Goal: Information Seeking & Learning: Learn about a topic

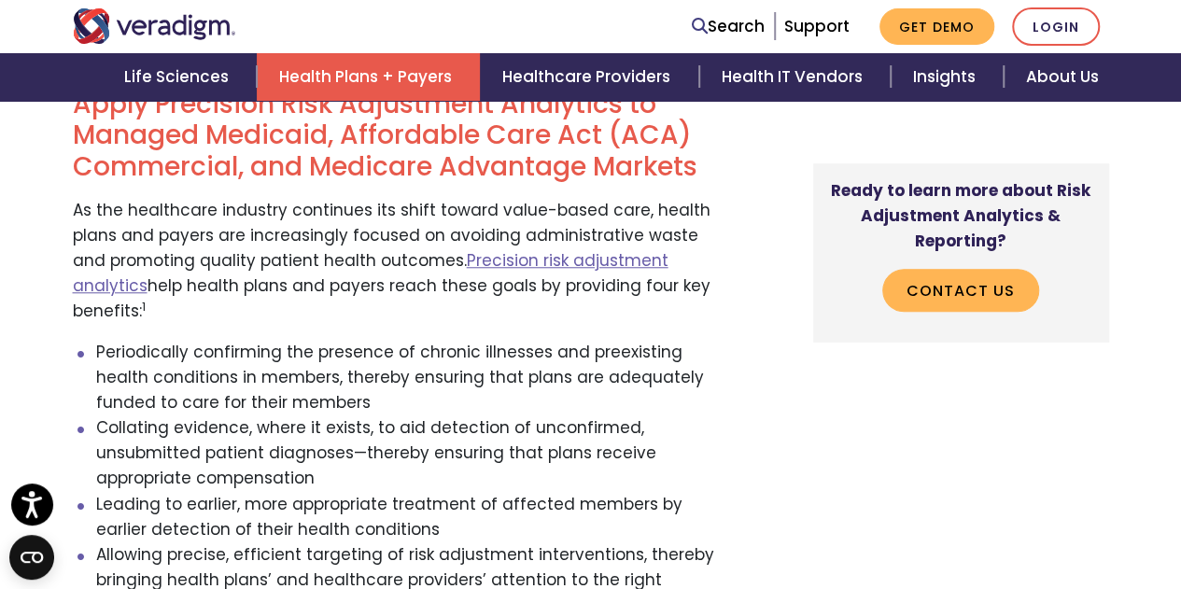
scroll to position [720, 0]
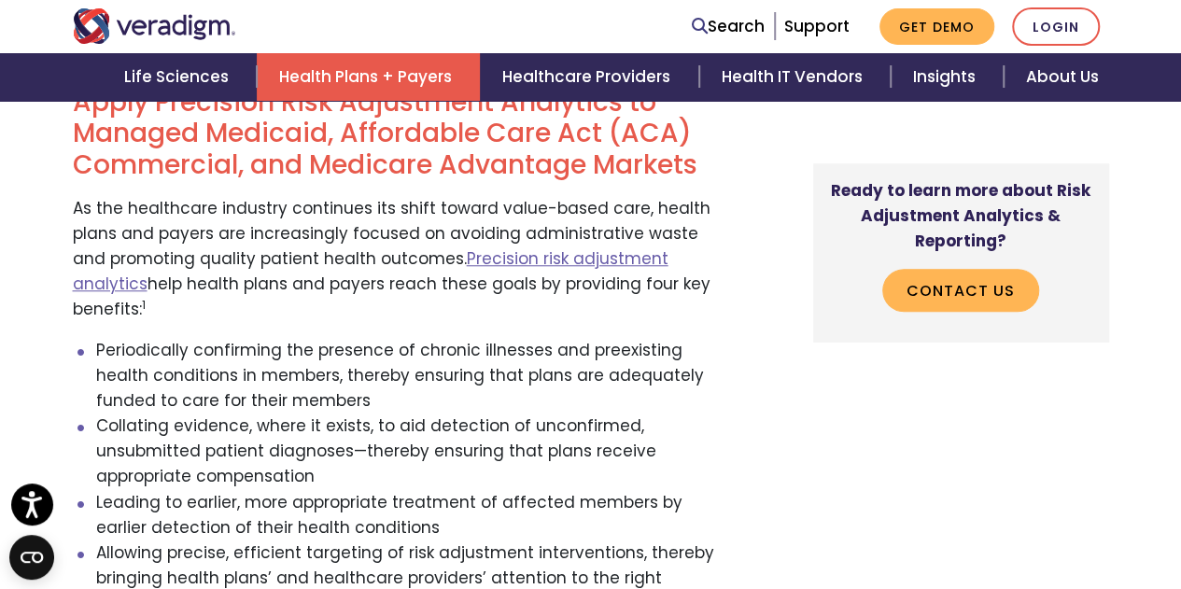
click at [265, 414] on li "Collating evidence, where it exists, to aid detection of unconfirmed, unsubmitt…" at bounding box center [409, 452] width 627 height 77
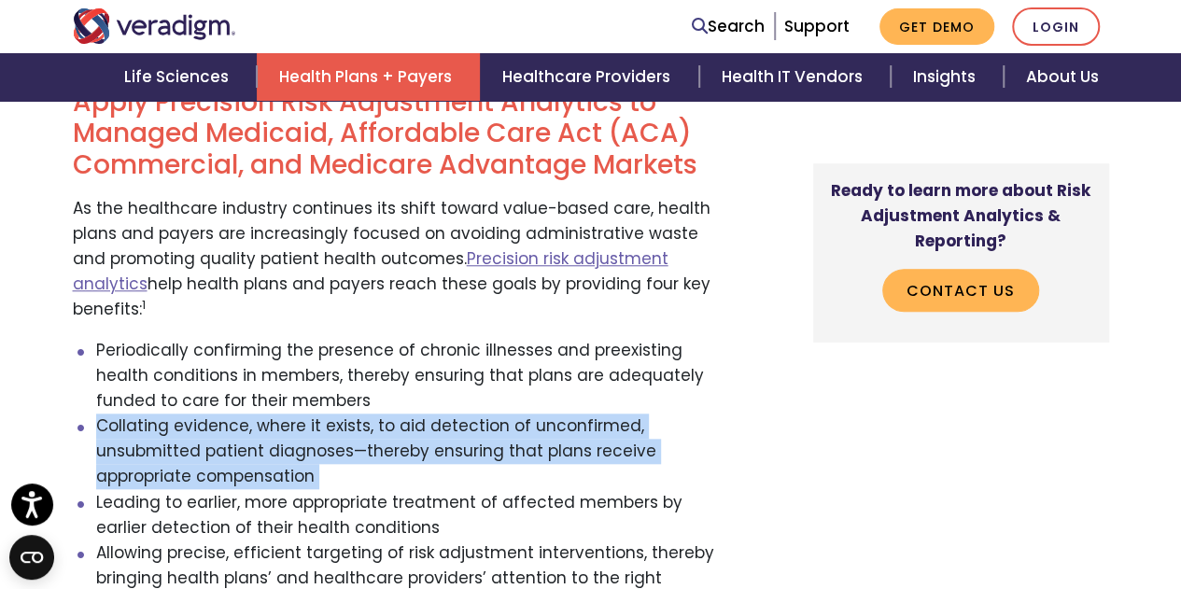
click at [265, 414] on li "Collating evidence, where it exists, to aid detection of unconfirmed, unsubmitt…" at bounding box center [409, 452] width 627 height 77
click at [306, 414] on li "Collating evidence, where it exists, to aid detection of unconfirmed, unsubmitt…" at bounding box center [409, 452] width 627 height 77
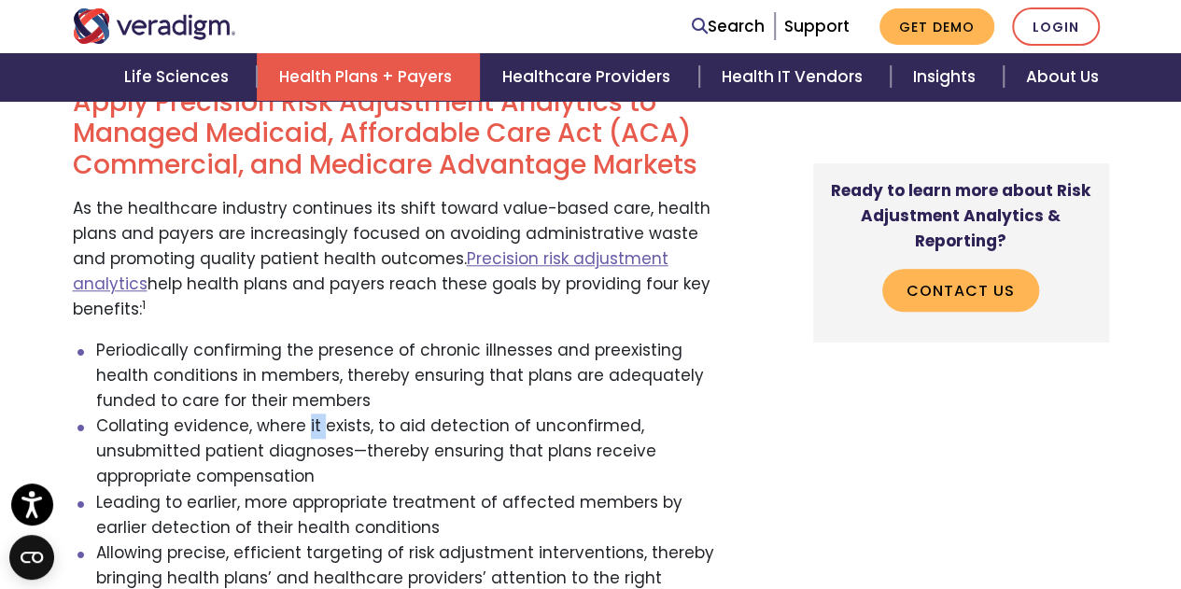
click at [306, 414] on li "Collating evidence, where it exists, to aid detection of unconfirmed, unsubmitt…" at bounding box center [409, 452] width 627 height 77
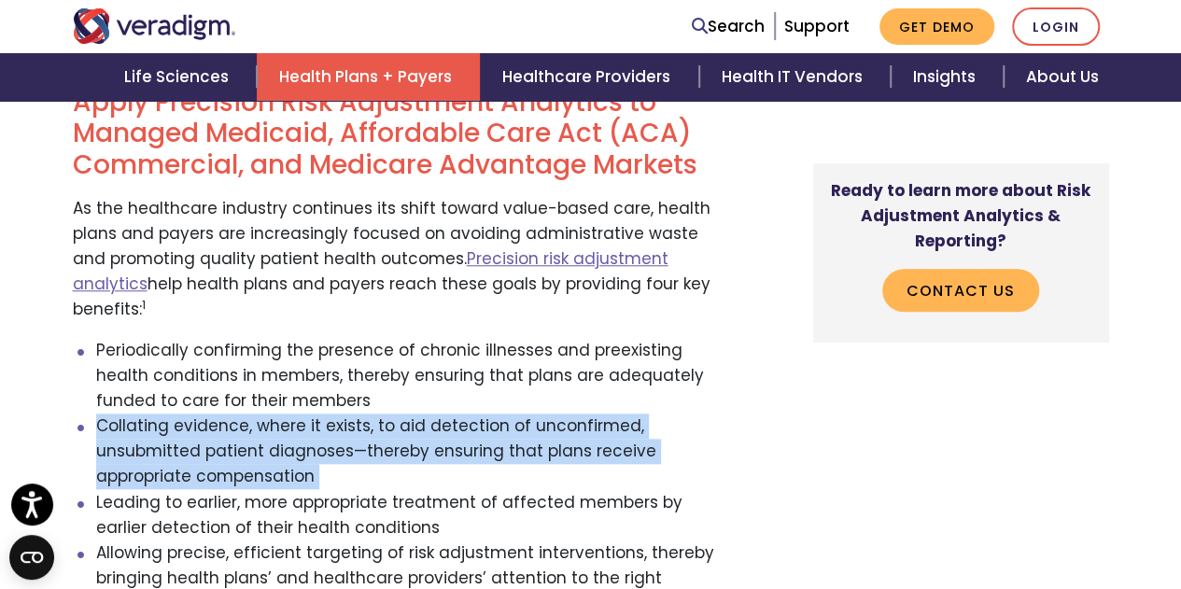
click at [306, 414] on li "Collating evidence, where it exists, to aid detection of unconfirmed, unsubmitt…" at bounding box center [409, 452] width 627 height 77
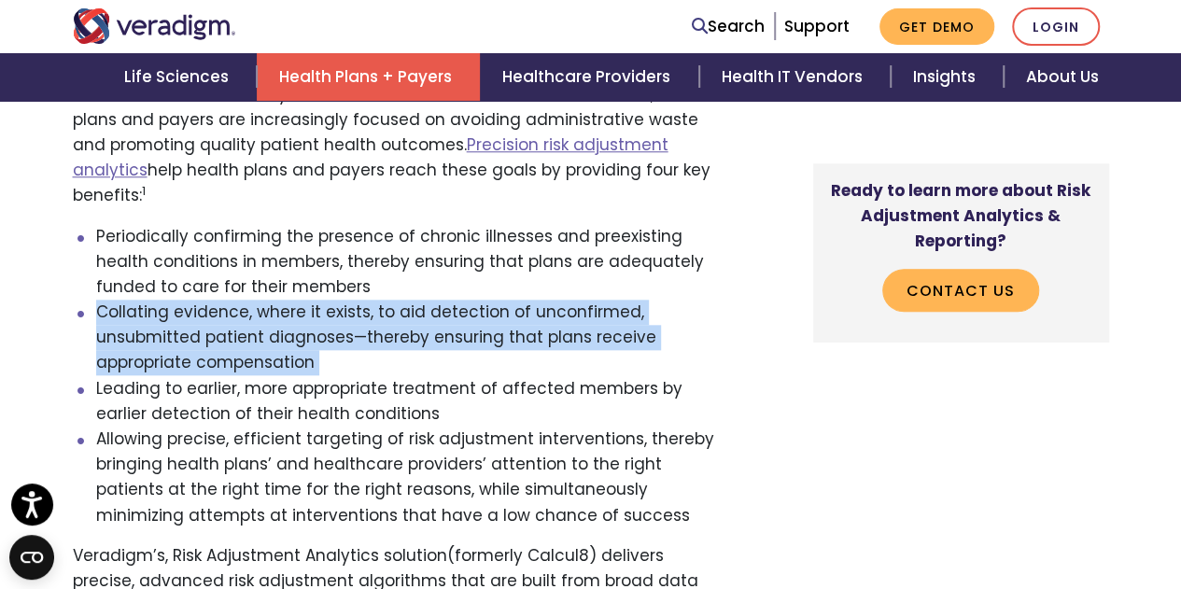
scroll to position [837, 0]
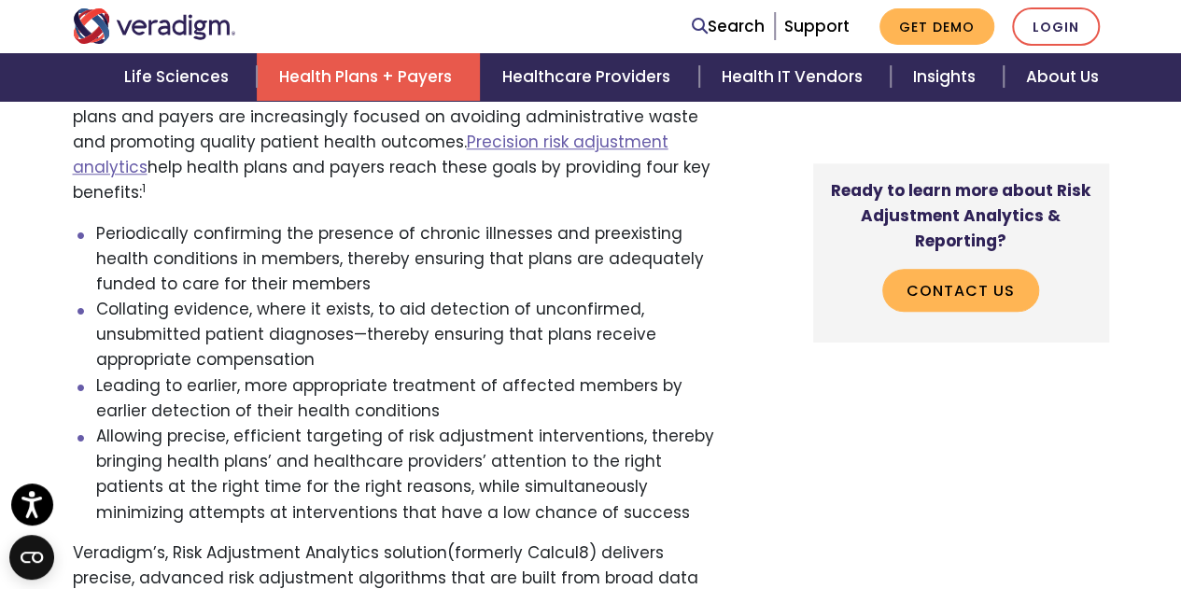
click at [301, 424] on li "Allowing precise, efficient targeting of risk adjustment interventions, thereby…" at bounding box center [409, 475] width 627 height 102
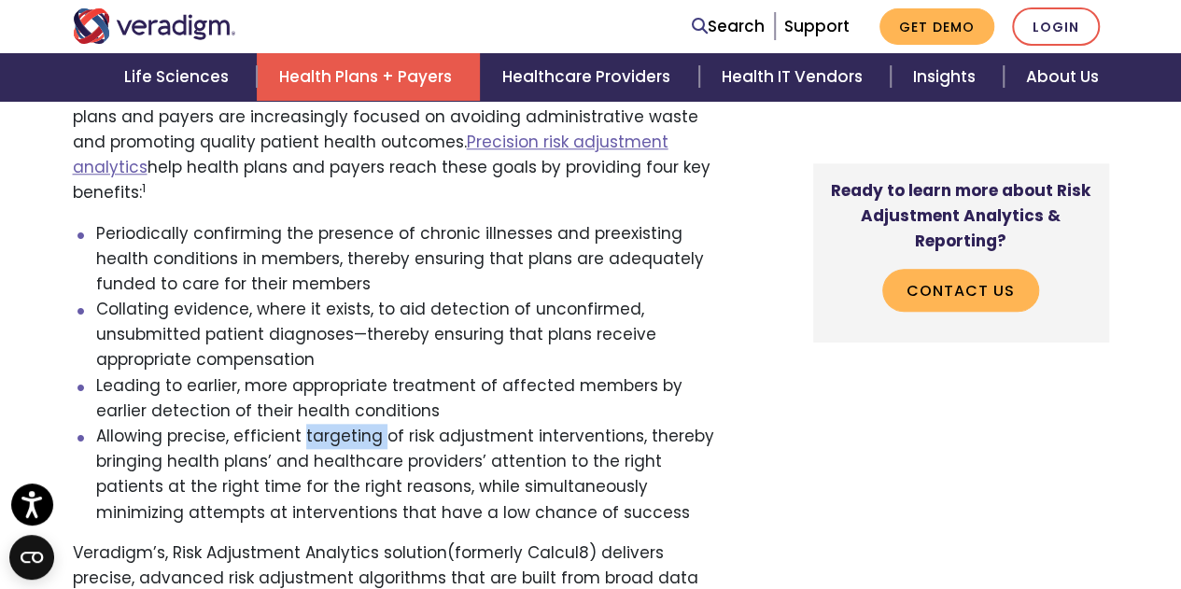
click at [301, 424] on li "Allowing precise, efficient targeting of risk adjustment interventions, thereby…" at bounding box center [409, 475] width 627 height 102
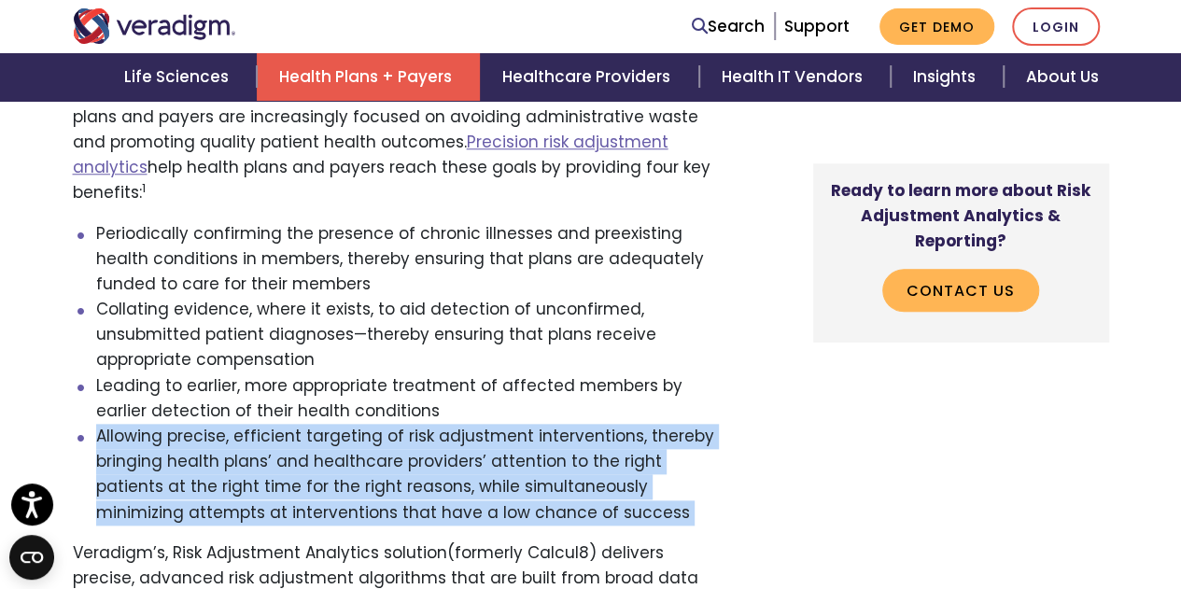
click at [301, 424] on li "Allowing precise, efficient targeting of risk adjustment interventions, thereby…" at bounding box center [409, 475] width 627 height 102
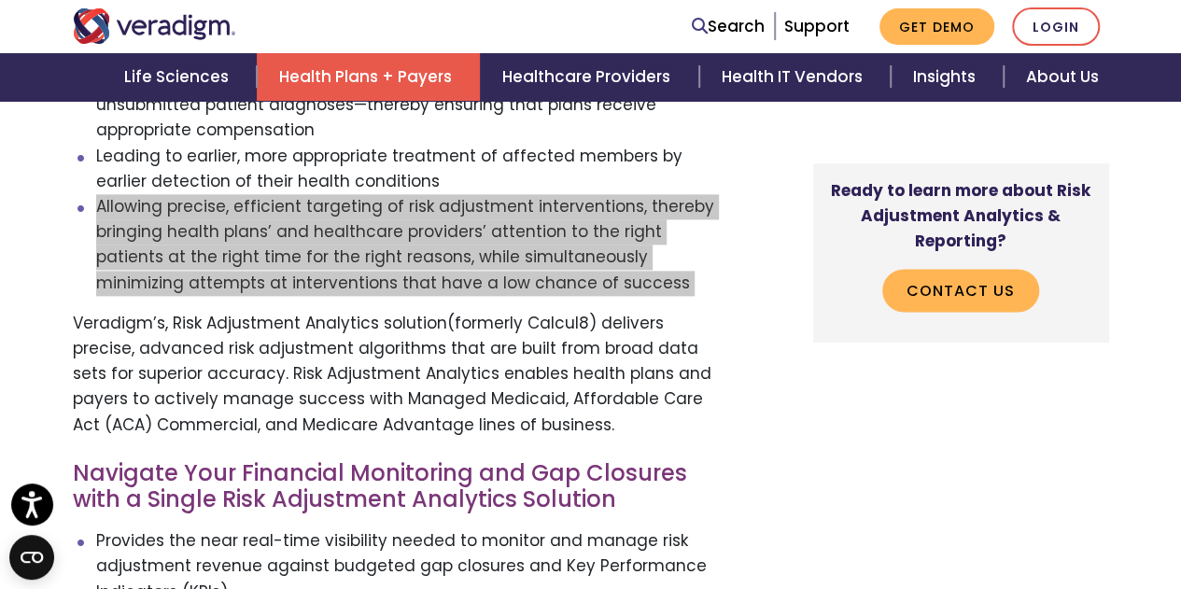
scroll to position [1082, 0]
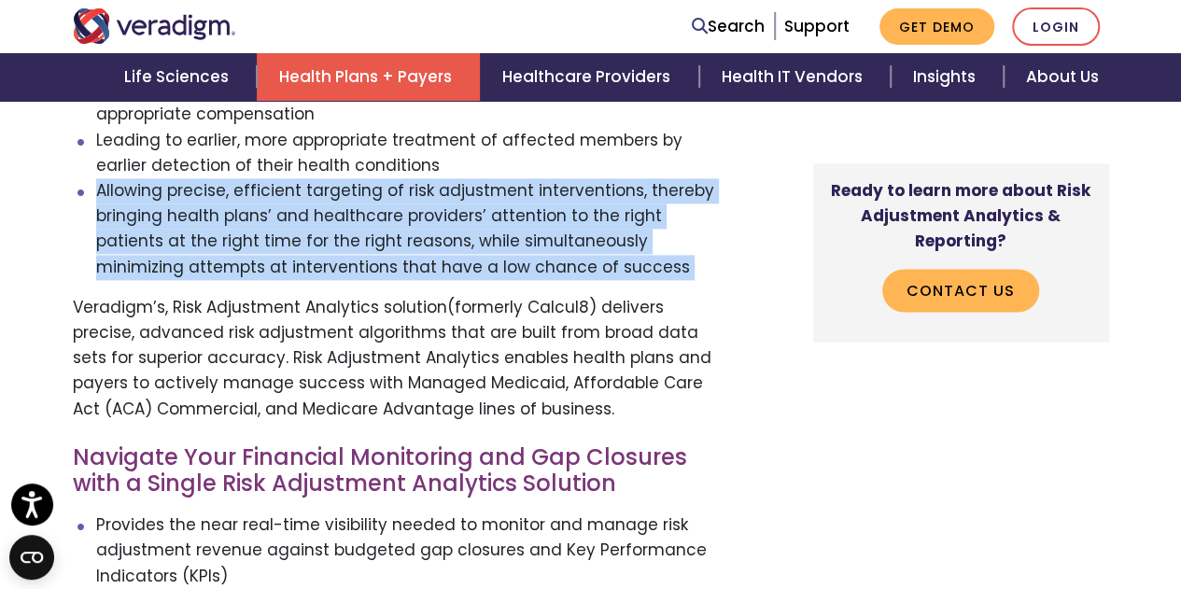
click at [303, 325] on p "Veradigm’s, Risk Adjustment Analytics solution(formerly Calcul8) delivers preci…" at bounding box center [398, 358] width 651 height 127
